Goal: Information Seeking & Learning: Learn about a topic

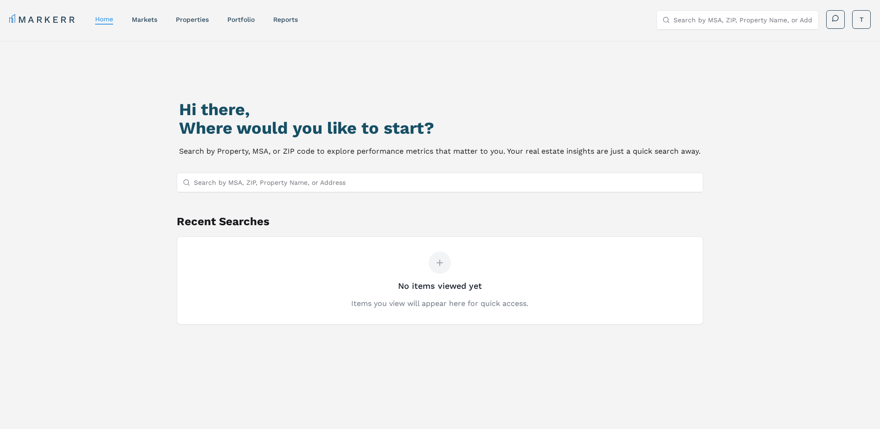
click at [208, 181] on input "Search by MSA, ZIP, Property Name, or Address" at bounding box center [446, 182] width 504 height 19
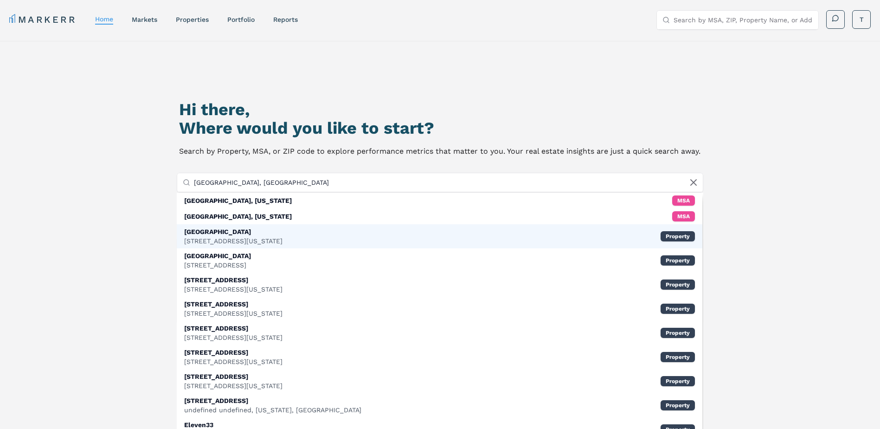
type input "[GEOGRAPHIC_DATA], [GEOGRAPHIC_DATA]"
click at [212, 236] on div "1056 Manhattan Ave, New York, NY" at bounding box center [233, 240] width 98 height 9
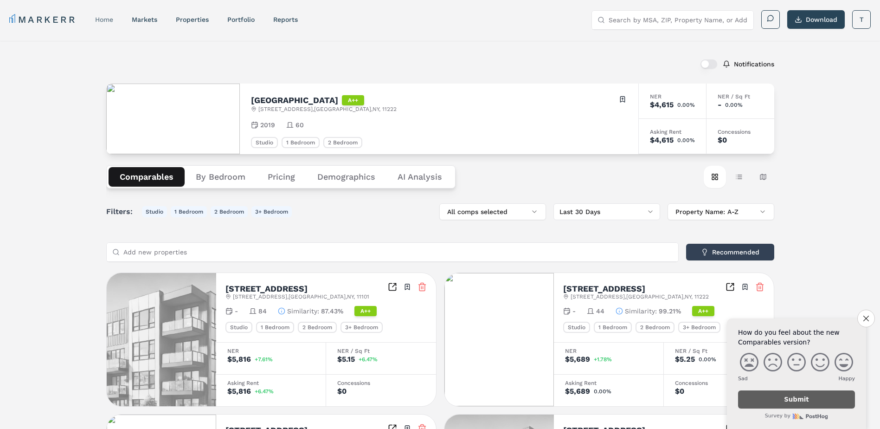
click at [109, 21] on link "home" at bounding box center [104, 19] width 18 height 7
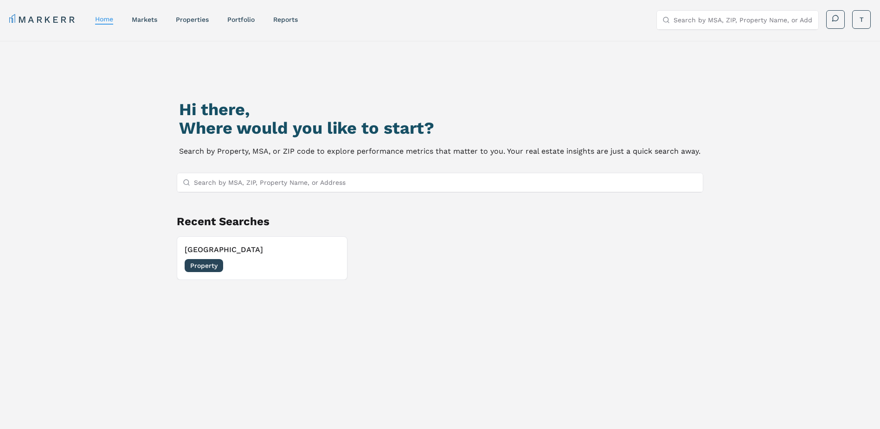
click at [225, 182] on input "Search by MSA, ZIP, Property Name, or Address" at bounding box center [446, 182] width 504 height 19
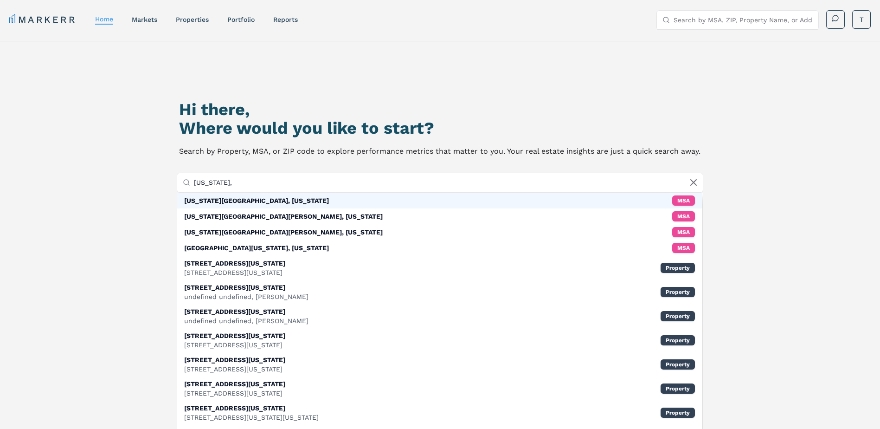
type input "New York,"
click at [210, 197] on div "New York City, New York" at bounding box center [256, 200] width 145 height 9
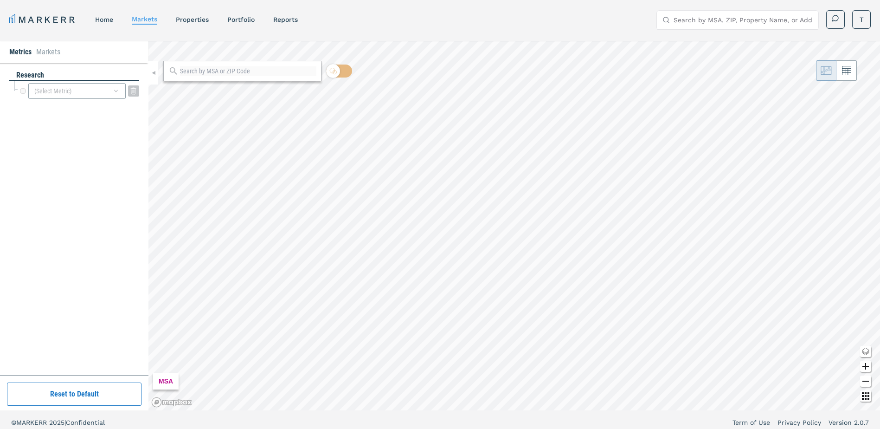
click at [74, 89] on div "(Select Metric)" at bounding box center [76, 91] width 97 height 16
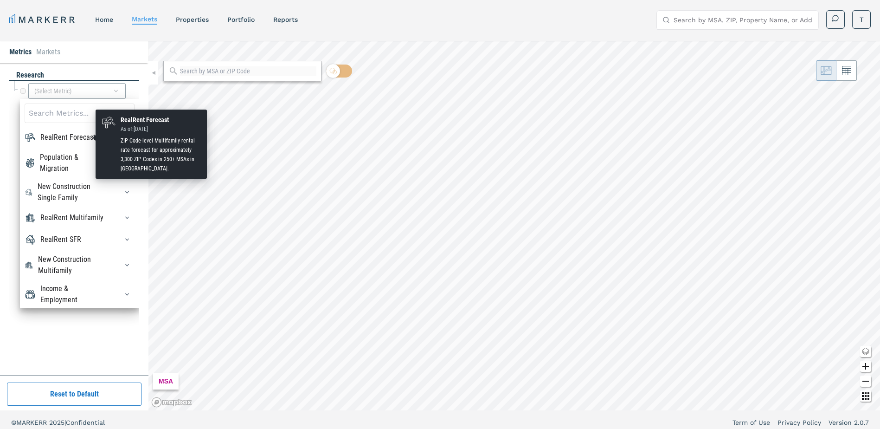
click at [61, 136] on div "RealRent Forecast" at bounding box center [67, 137] width 55 height 11
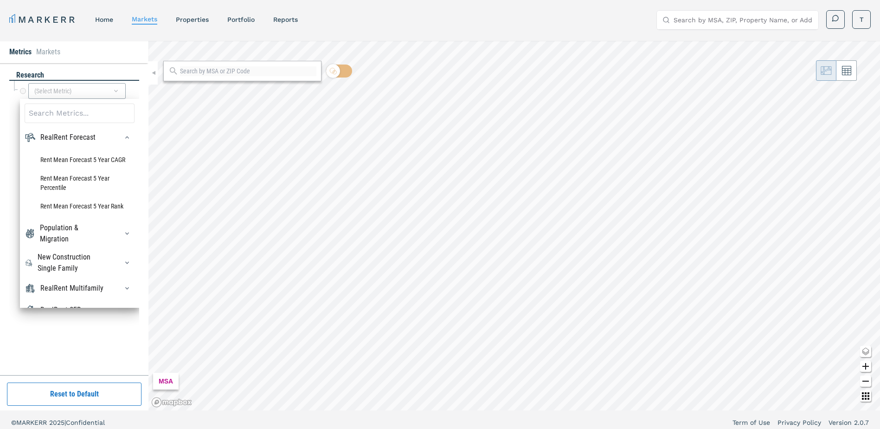
click at [115, 74] on div "research" at bounding box center [74, 75] width 130 height 11
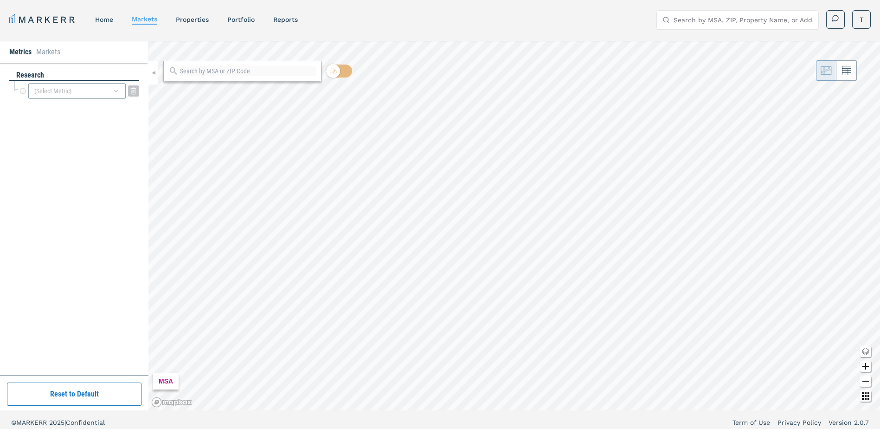
click at [88, 93] on div "(Select Metric)" at bounding box center [76, 91] width 97 height 16
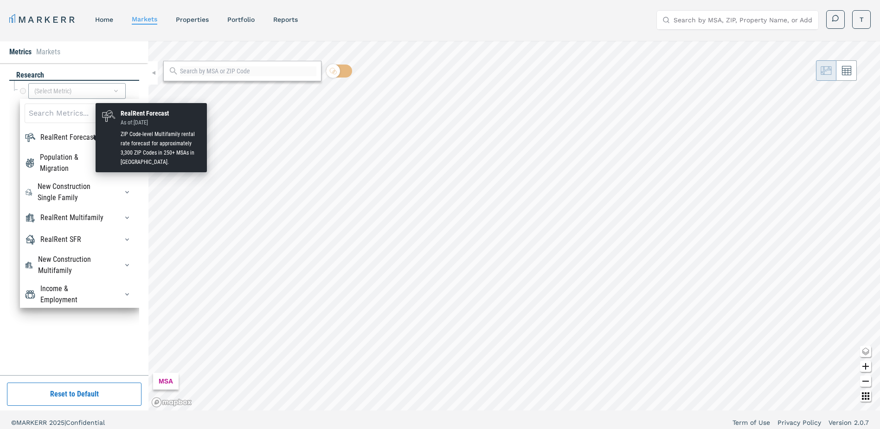
click at [69, 139] on div "RealRent Forecast" at bounding box center [67, 137] width 55 height 11
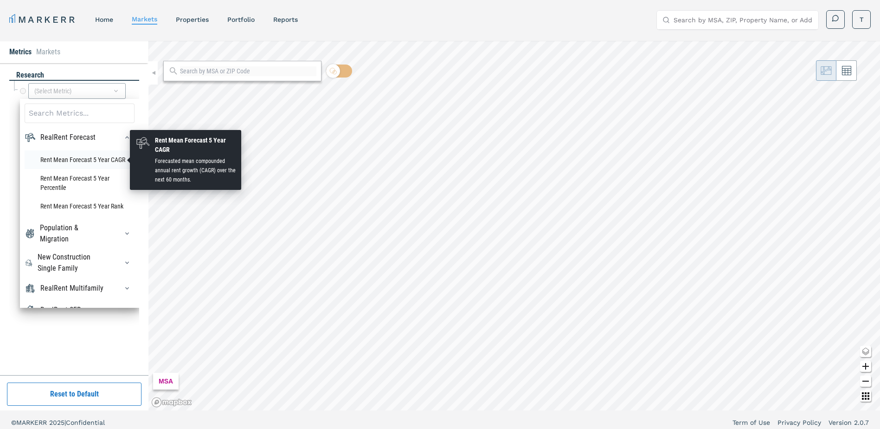
click at [64, 162] on li "Rent Mean Forecast 5 Year CAGR" at bounding box center [80, 159] width 110 height 19
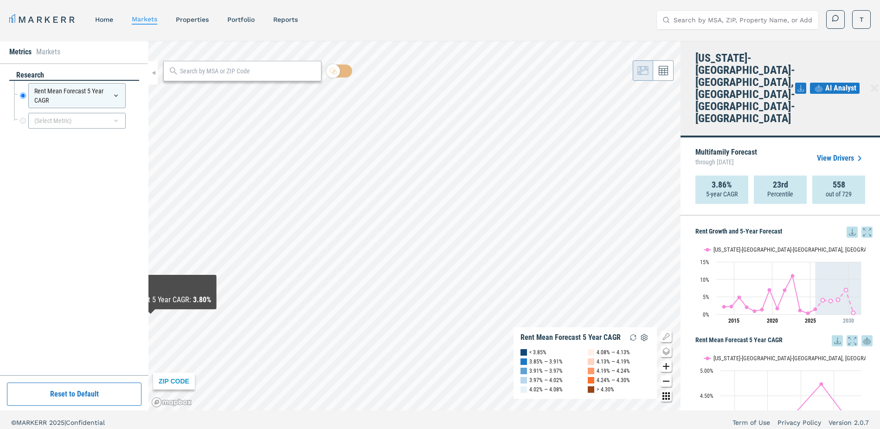
click at [58, 233] on div "research Rent Mean Forecast 5 Year CAGR Rent Mean Forecast 5 Year CAGR (Select …" at bounding box center [74, 219] width 130 height 298
click at [115, 93] on icon at bounding box center [115, 95] width 7 height 7
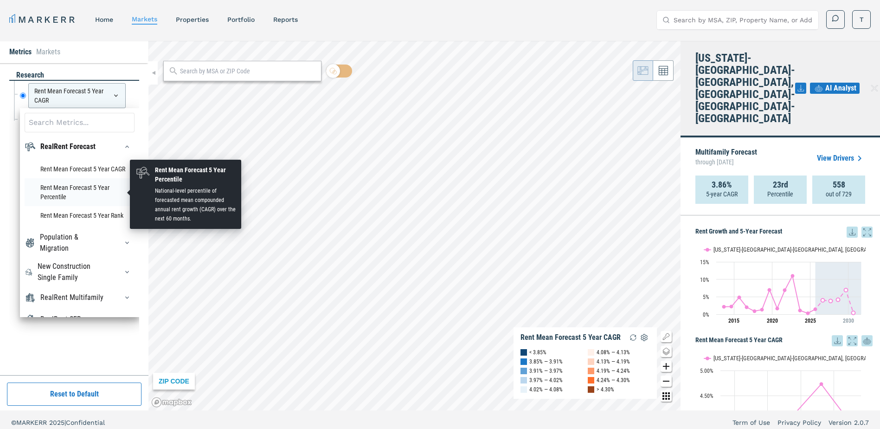
click at [82, 187] on li "Rent Mean Forecast 5 Year Percentile" at bounding box center [80, 192] width 110 height 28
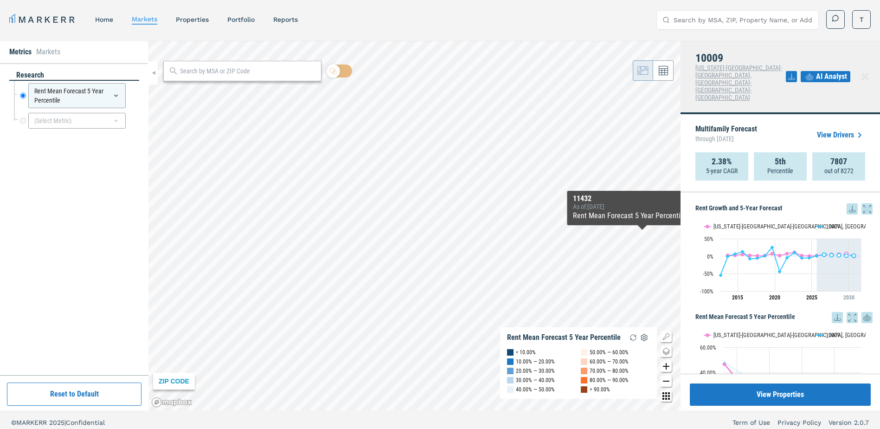
scroll to position [46, 0]
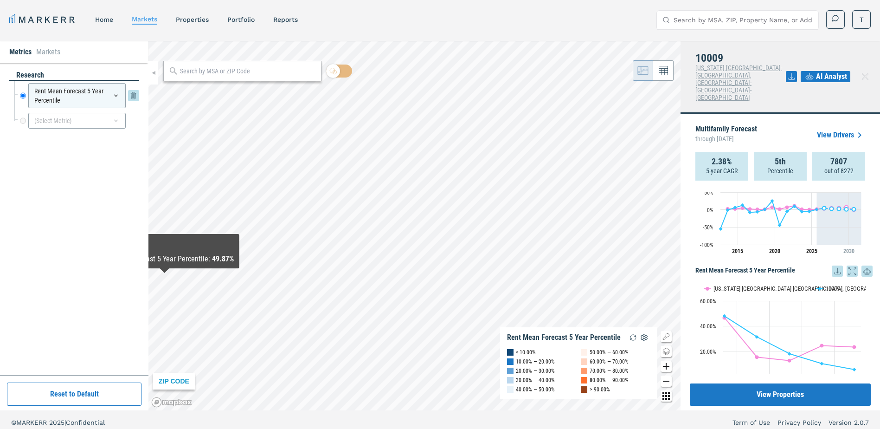
click at [115, 97] on icon at bounding box center [115, 95] width 7 height 7
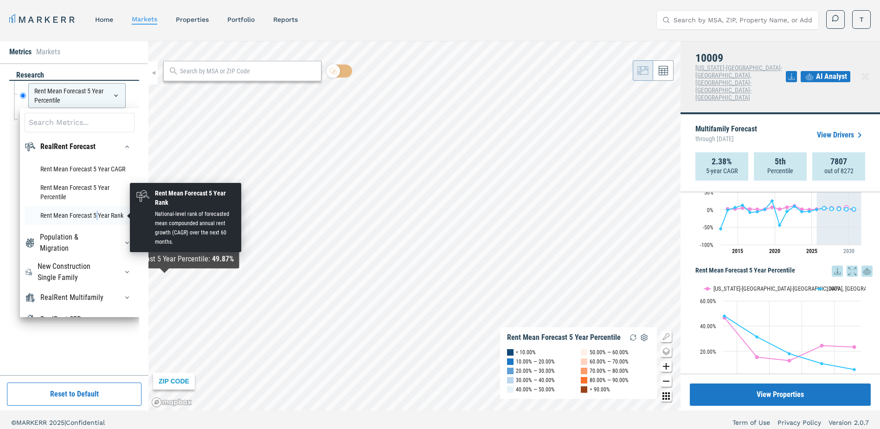
click at [98, 212] on li "Rent Mean Forecast 5 Year Rank" at bounding box center [80, 215] width 110 height 19
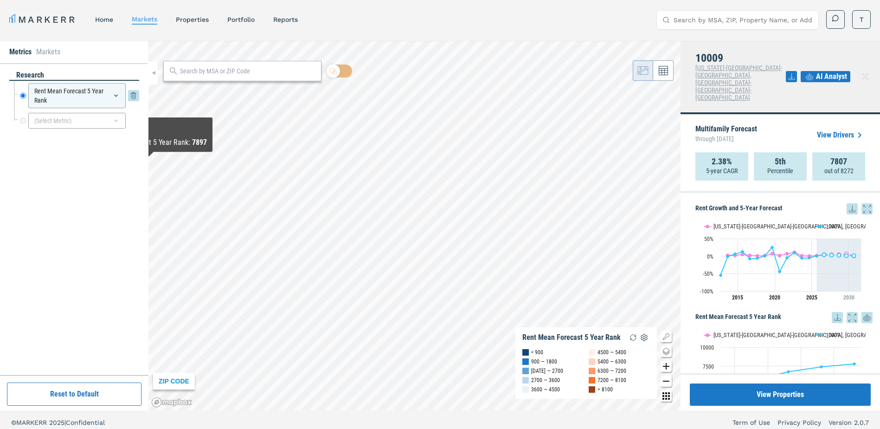
click at [109, 96] on div "Rent Mean Forecast 5 Year Rank" at bounding box center [76, 95] width 97 height 25
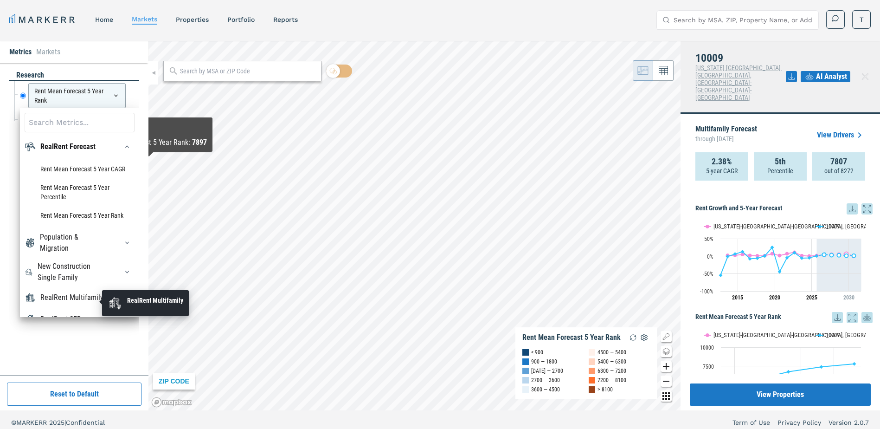
click at [69, 295] on div "RealRent Multifamily" at bounding box center [71, 297] width 63 height 11
click at [71, 303] on div "RealRent Multifamily" at bounding box center [71, 297] width 63 height 11
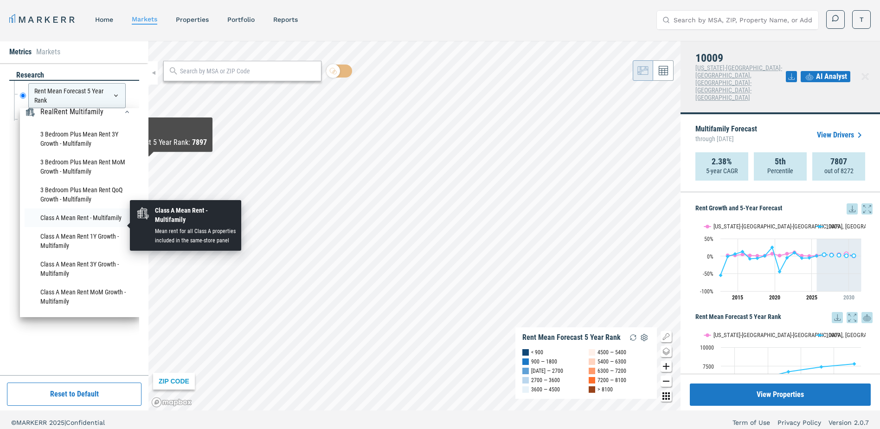
click at [65, 227] on li "Class A Mean Rent - Multifamily" at bounding box center [80, 217] width 110 height 19
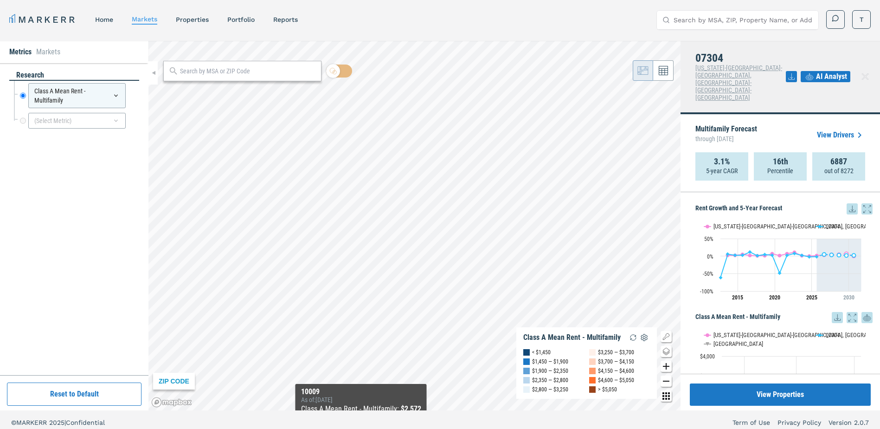
click at [361, 428] on div "MARKERR home markets properties Portfolio reports Search by MSA, ZIP, Property …" at bounding box center [440, 217] width 880 height 434
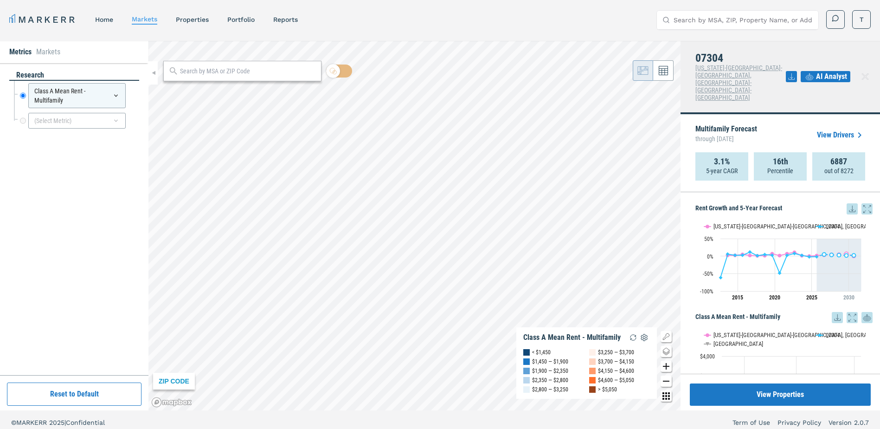
drag, startPoint x: 110, startPoint y: 179, endPoint x: 146, endPoint y: 170, distance: 36.3
click at [115, 178] on div "research Class A Mean Rent - Multifamily Class A Mean Rent - Multifamily (Selec…" at bounding box center [74, 219] width 130 height 298
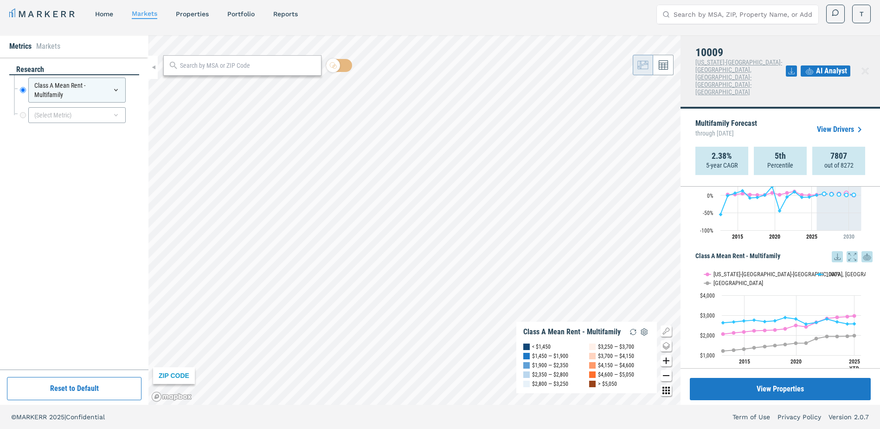
scroll to position [0, 0]
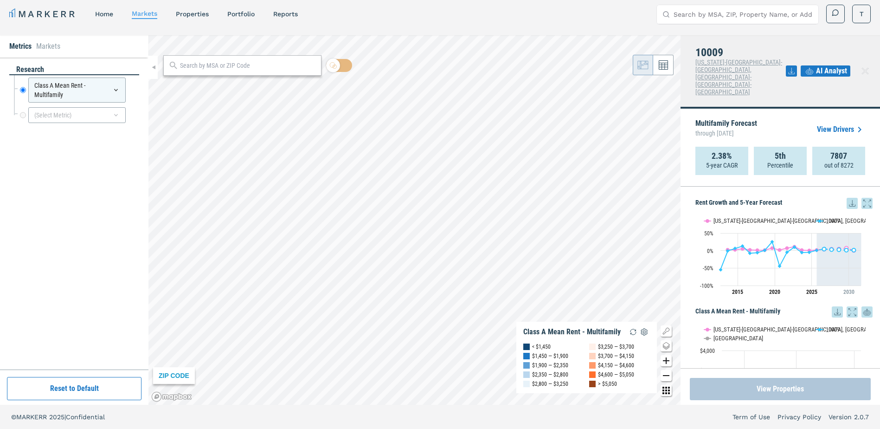
click at [774, 388] on button "View Properties" at bounding box center [780, 389] width 181 height 22
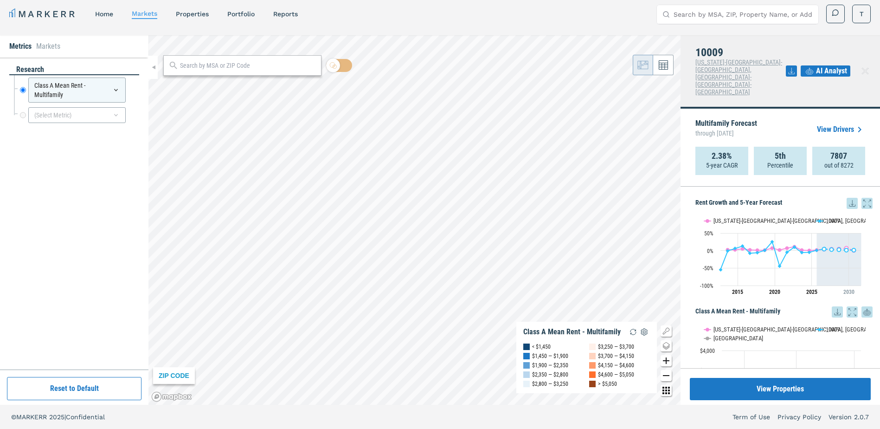
drag, startPoint x: 862, startPoint y: 17, endPoint x: 589, endPoint y: 30, distance: 273.5
click at [589, 30] on div "MARKERR home markets properties Portfolio reports Search by MSA, ZIP, Property …" at bounding box center [440, 12] width 880 height 37
drag, startPoint x: 829, startPoint y: 17, endPoint x: 563, endPoint y: 20, distance: 266.3
click at [563, 20] on div "MARKERR home markets properties Portfolio reports Search by MSA, ZIP, Property …" at bounding box center [439, 14] width 861 height 19
drag, startPoint x: 599, startPoint y: 14, endPoint x: 571, endPoint y: 19, distance: 29.2
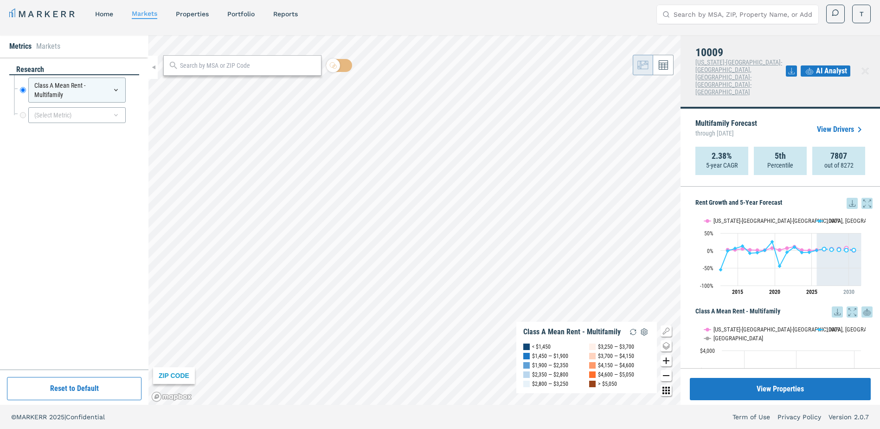
click at [599, 14] on div "MARKERR home markets properties Portfolio reports Search by MSA, ZIP, Property …" at bounding box center [439, 14] width 861 height 19
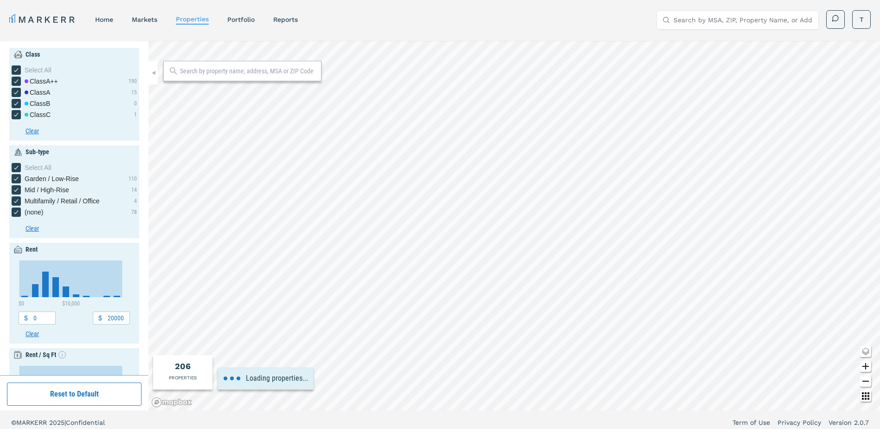
type input "14000"
type input "2"
type input "20"
type input "2000"
type input "11000"
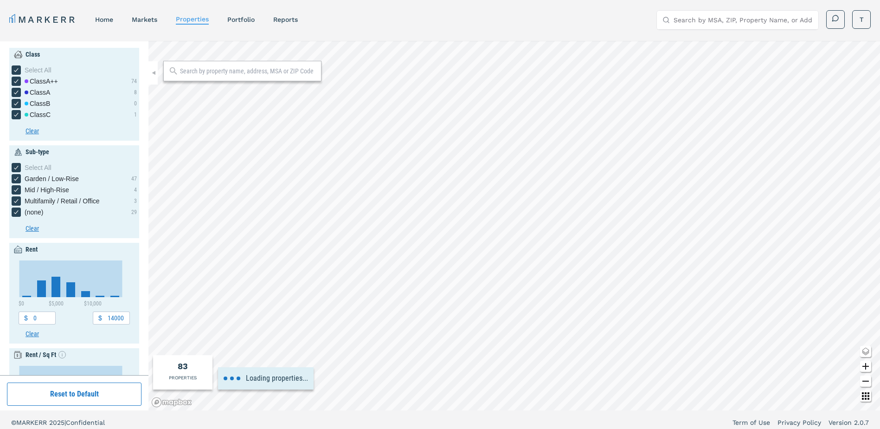
type input "1900"
type input "9000"
type input "4"
type input "14"
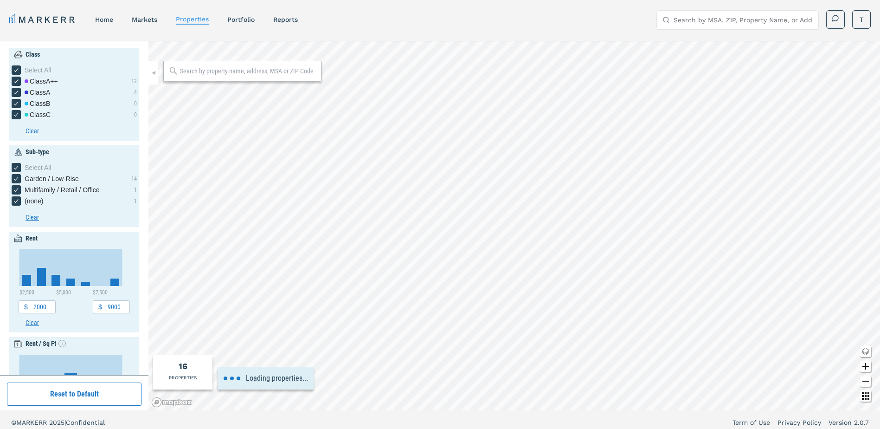
type input "2020"
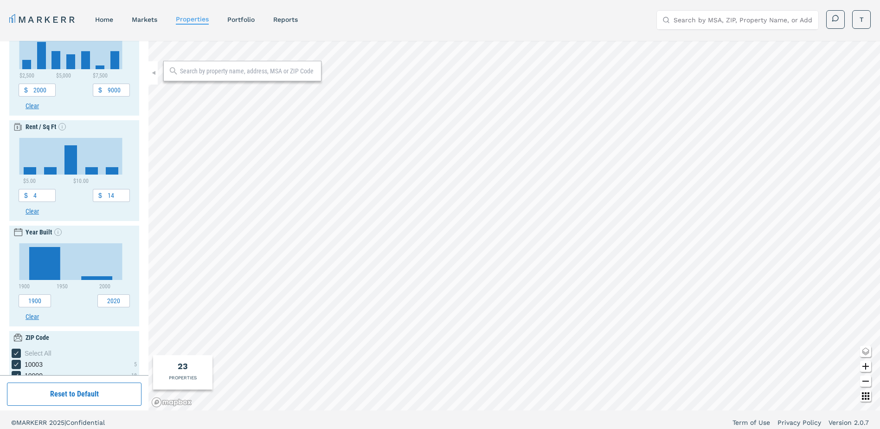
scroll to position [250, 0]
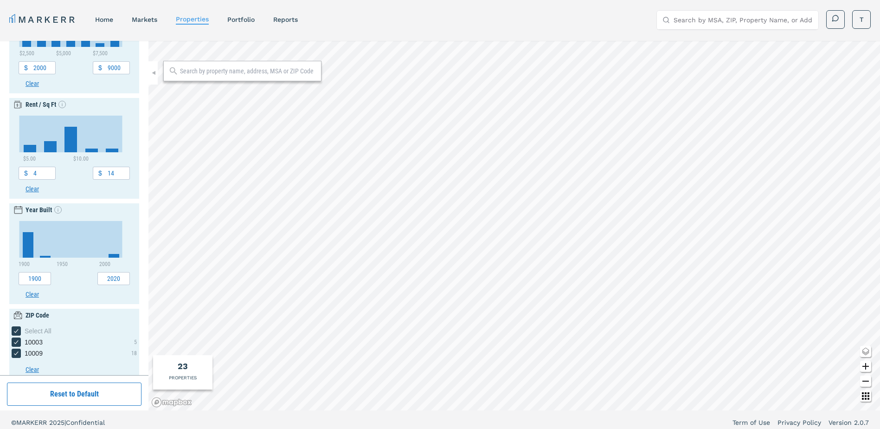
click at [206, 74] on input "text" at bounding box center [248, 70] width 136 height 9
type input "02122"
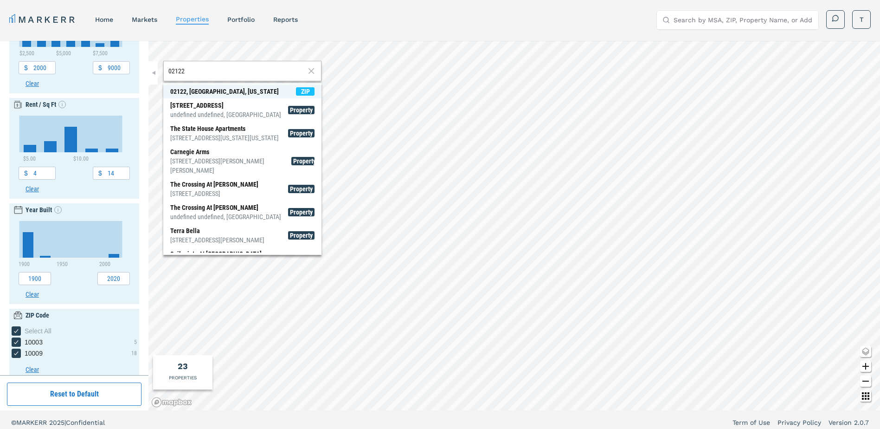
click at [187, 92] on div "02122, Dorchester, Massachusetts" at bounding box center [224, 91] width 109 height 9
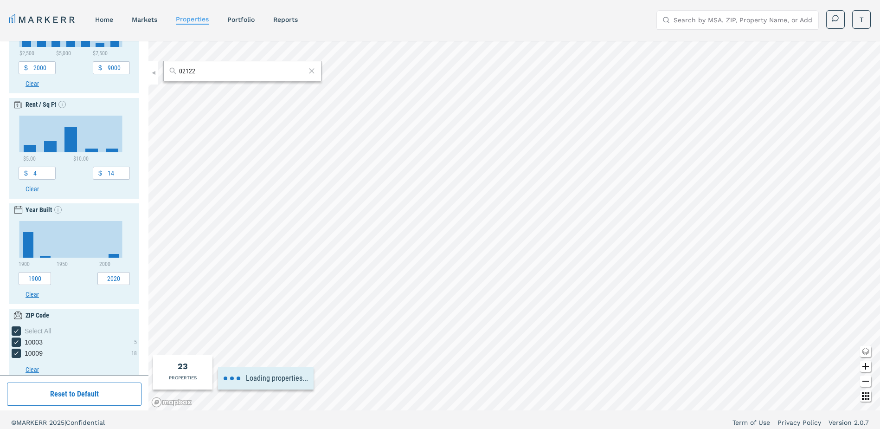
type input "1500"
type input "6500"
type input "1"
type input "8"
type input "1860"
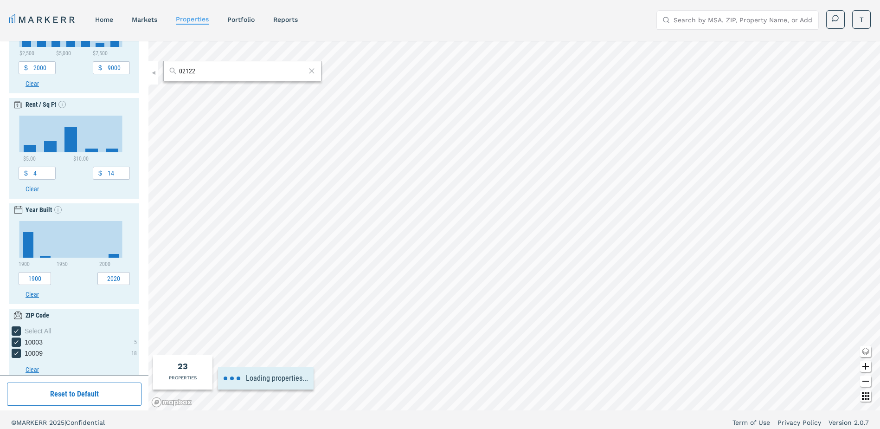
type input "2040"
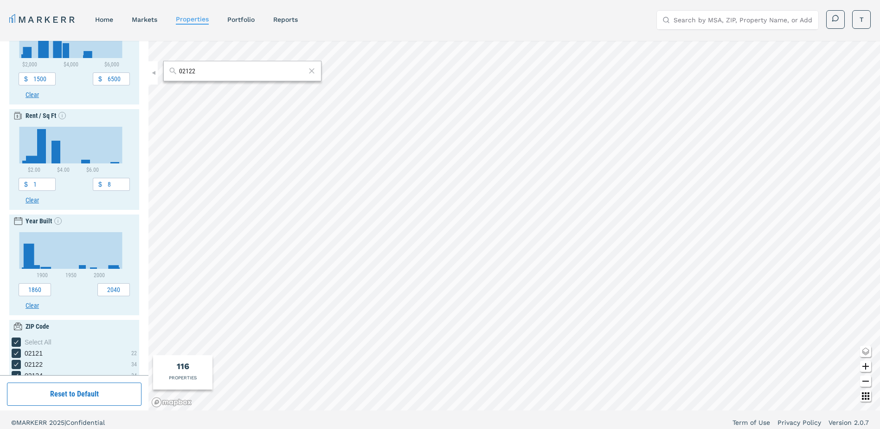
scroll to position [261, 0]
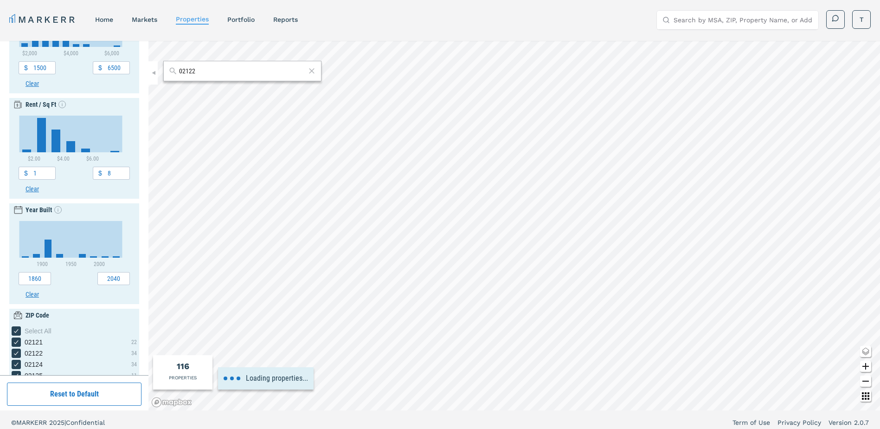
type input "2000"
type input "7000"
type input "2"
type input "5.5"
type input "1850"
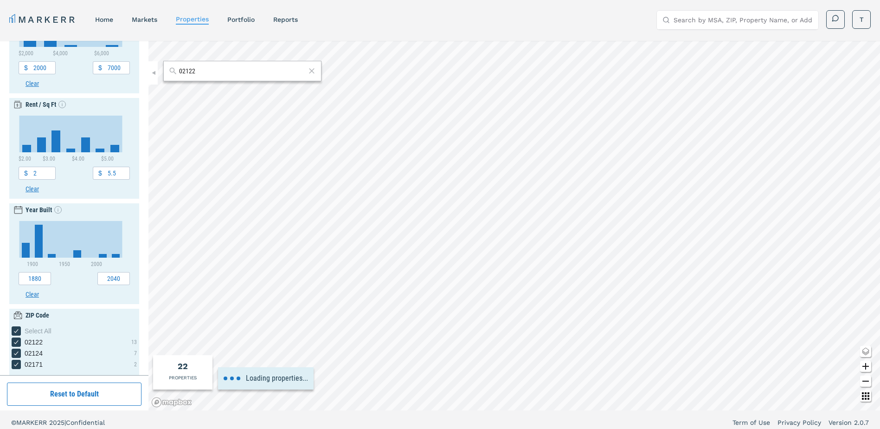
type input "2050"
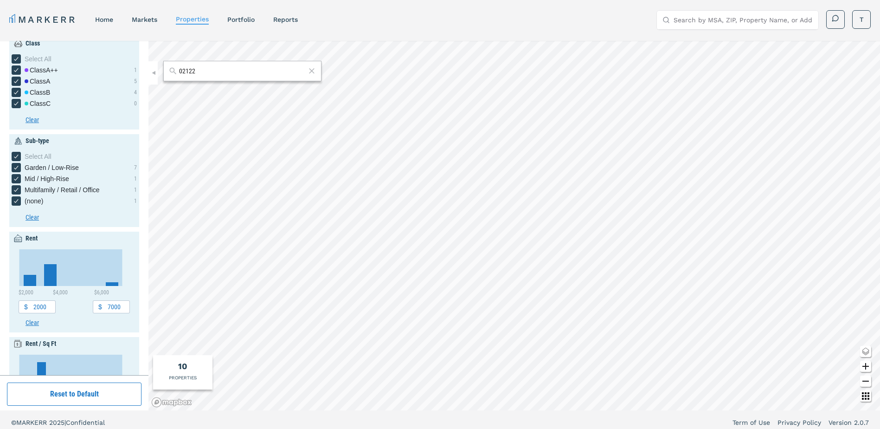
scroll to position [0, 0]
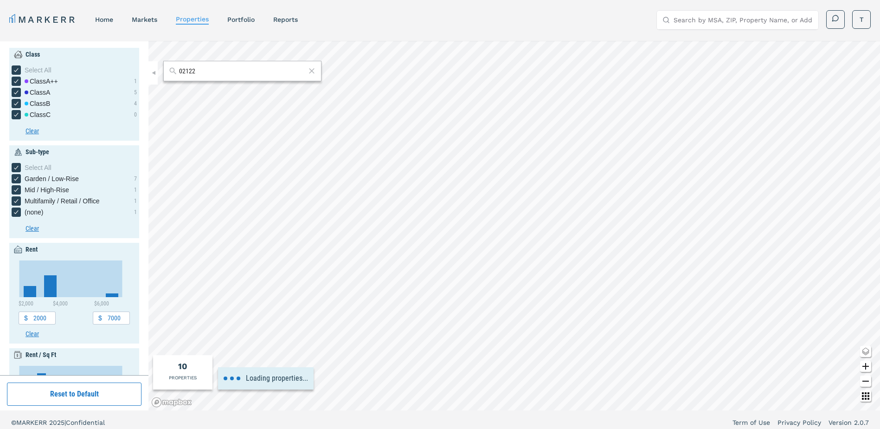
type input "4000"
type input "3"
type input "5"
type input "1800"
type input "2000"
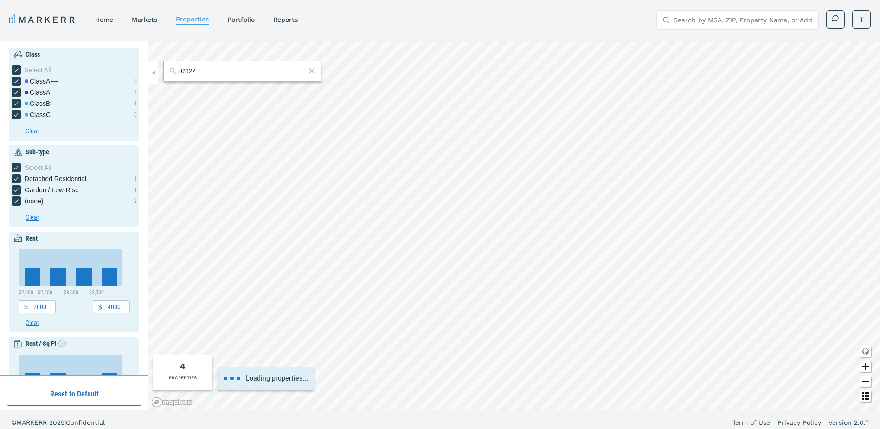
type input "5000"
type input "2"
type input "5.5"
type input "1880"
type input "1980"
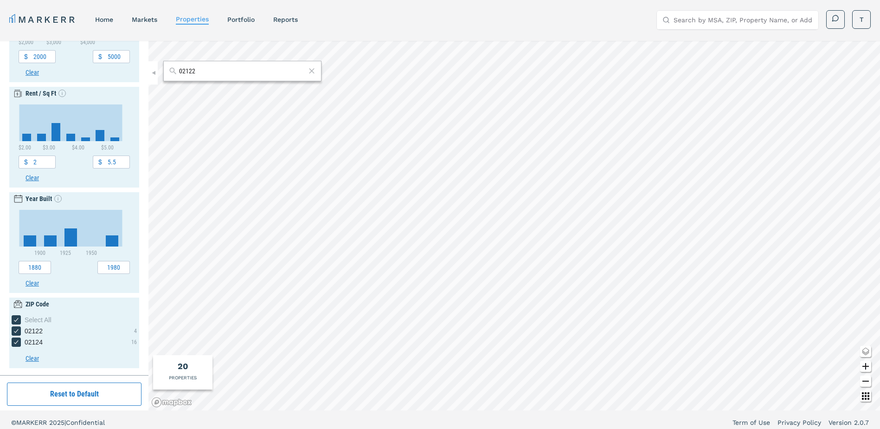
click at [506, 23] on div "MARKERR home markets properties Portfolio reports Search by MSA, ZIP, Property …" at bounding box center [439, 19] width 861 height 19
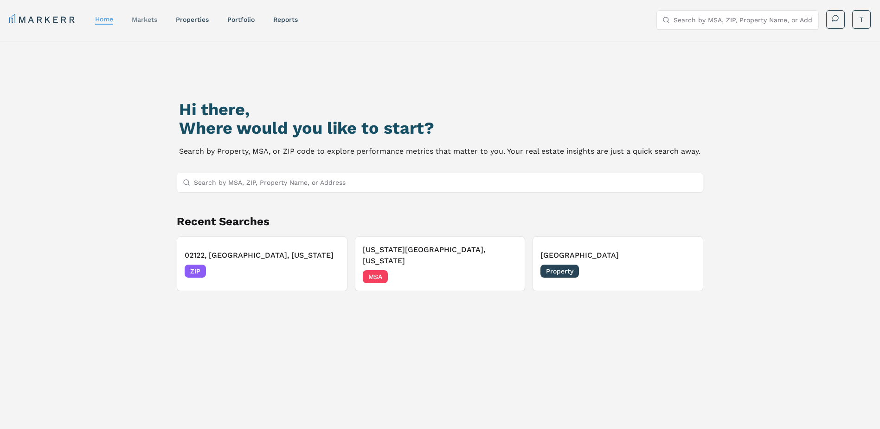
click at [146, 18] on link "markets" at bounding box center [145, 19] width 26 height 7
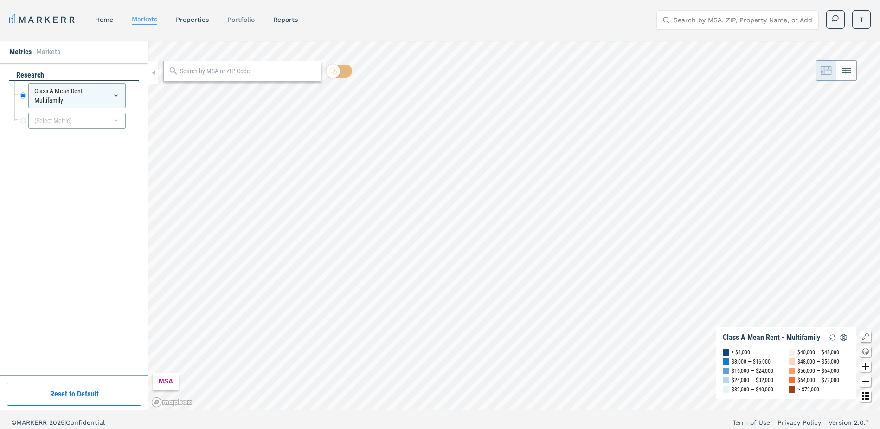
click at [248, 21] on link "Portfolio" at bounding box center [240, 19] width 27 height 7
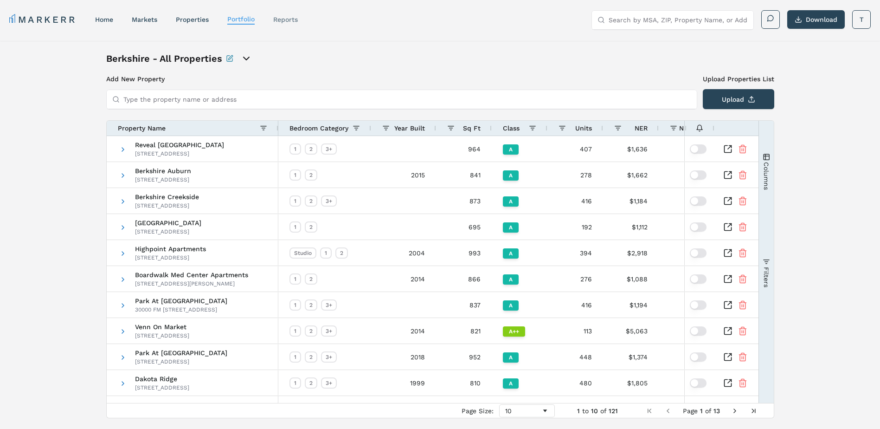
click at [281, 18] on link "reports" at bounding box center [285, 19] width 25 height 7
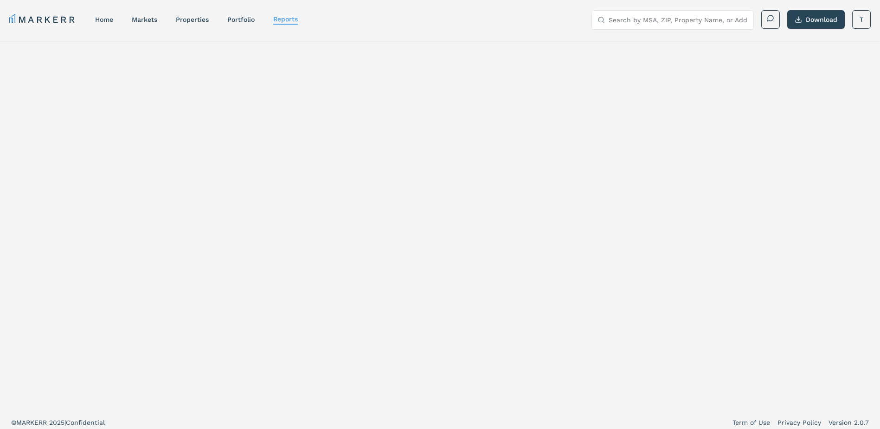
select select "-release_date"
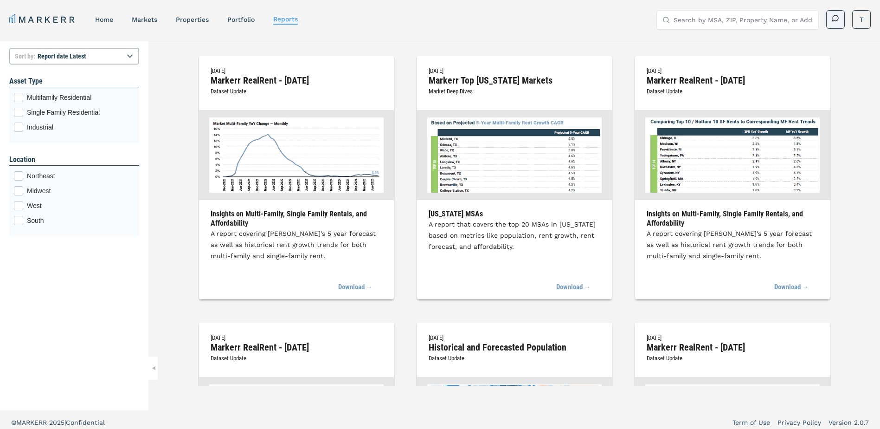
click at [828, 17] on button at bounding box center [835, 19] width 19 height 19
click at [861, 21] on html "MARKERR home markets properties Portfolio reports Search by MSA, ZIP, Property …" at bounding box center [440, 217] width 880 height 434
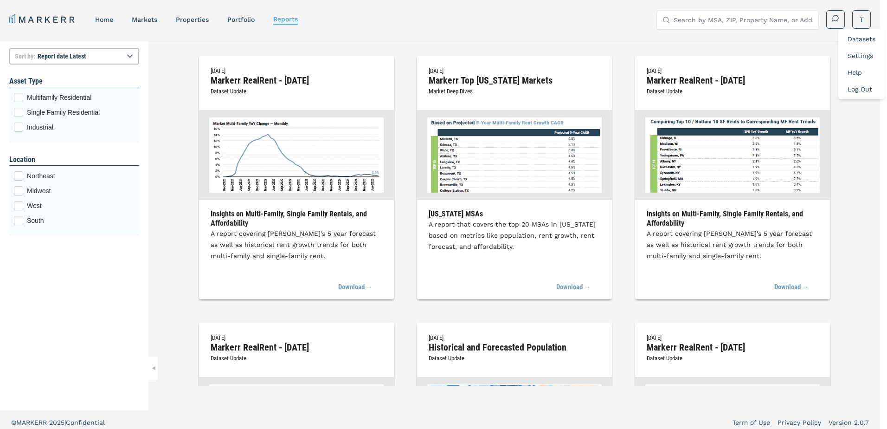
click at [851, 39] on link "Datasets" at bounding box center [861, 38] width 28 height 7
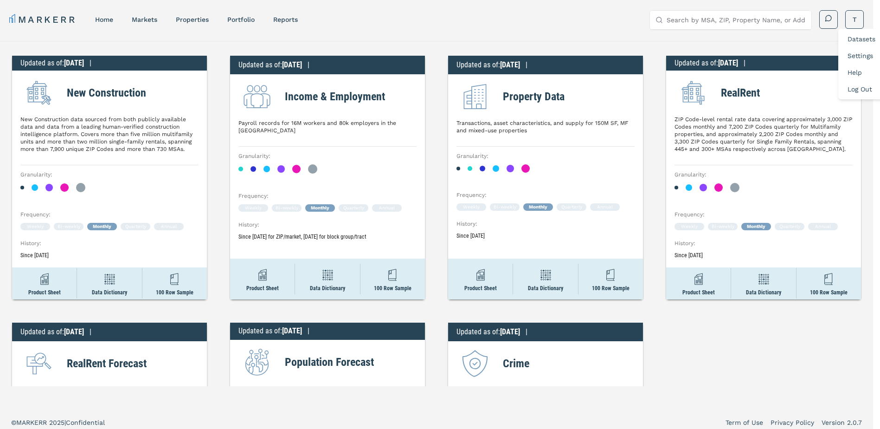
click at [663, 204] on html "MARKERR home markets properties Portfolio reports Search by MSA, ZIP, Property …" at bounding box center [440, 217] width 880 height 434
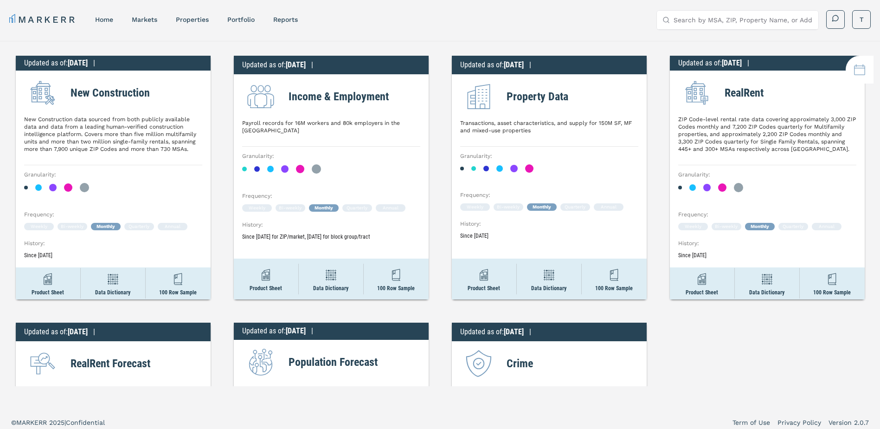
click at [593, 23] on div "MARKERR home markets properties Portfolio reports Search by MSA, ZIP, Property …" at bounding box center [439, 19] width 861 height 19
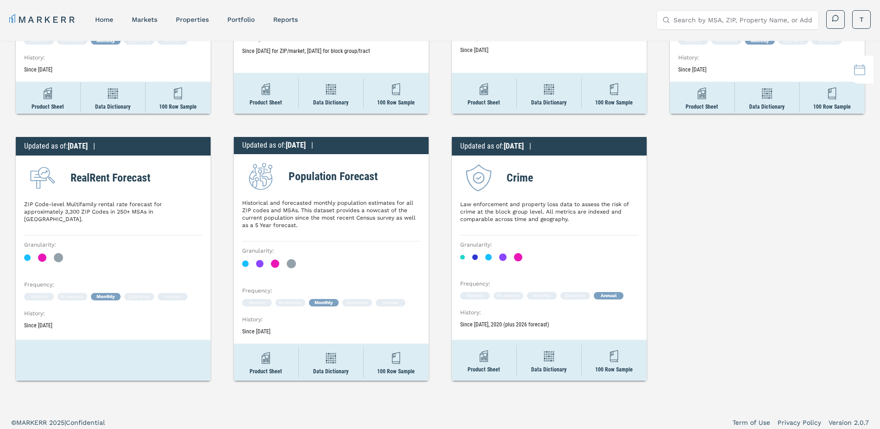
scroll to position [187, 0]
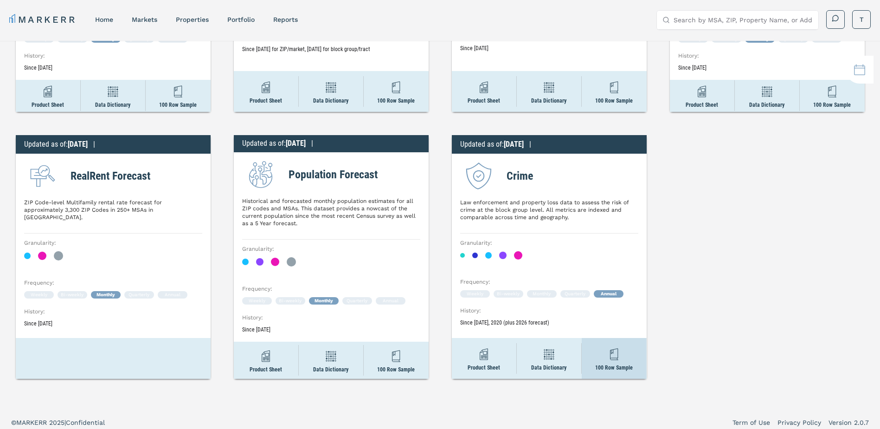
click at [609, 351] on img at bounding box center [614, 354] width 17 height 17
click at [800, 170] on div "Updated as of : 7/31/2025 | New Construction New Construction data sourced from…" at bounding box center [440, 213] width 880 height 345
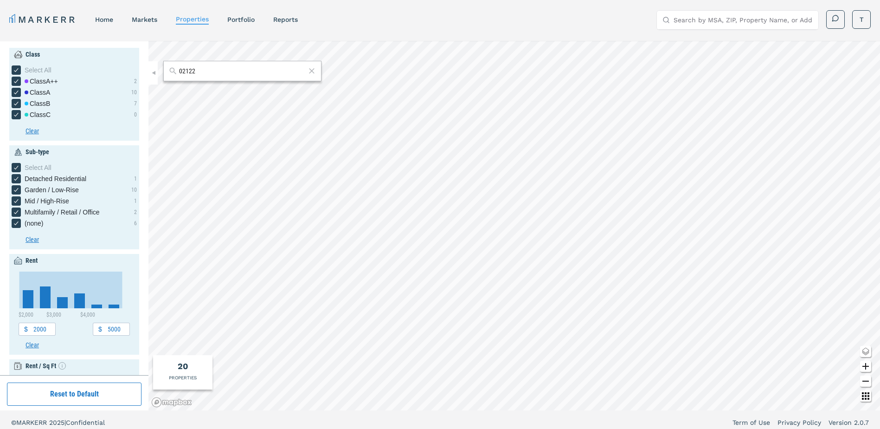
scroll to position [272, 0]
